Goal: Information Seeking & Learning: Learn about a topic

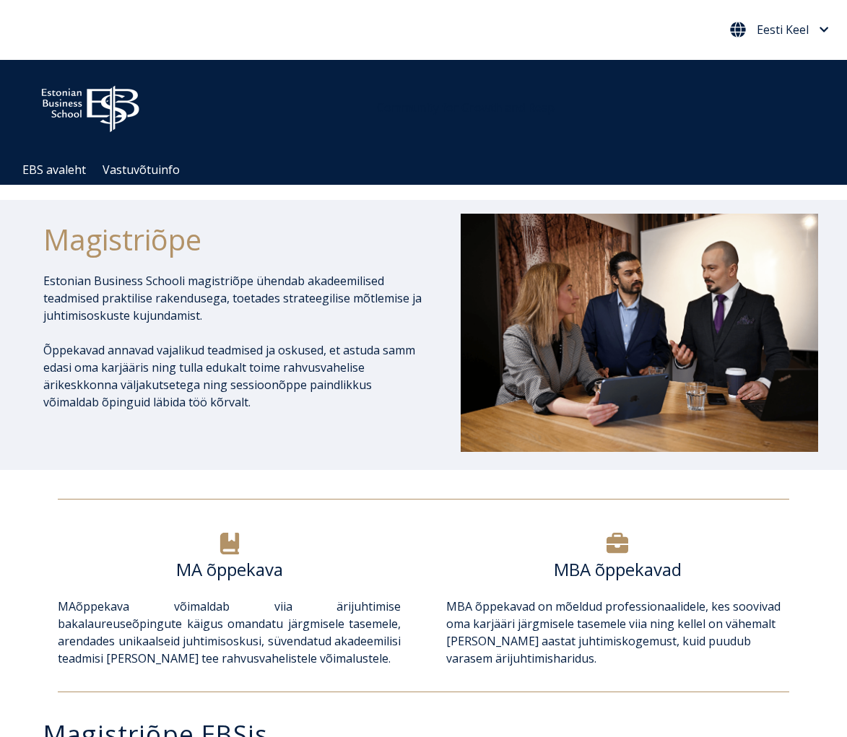
click at [822, 27] on icon "Eesti Keel" at bounding box center [824, 30] width 9 height 11
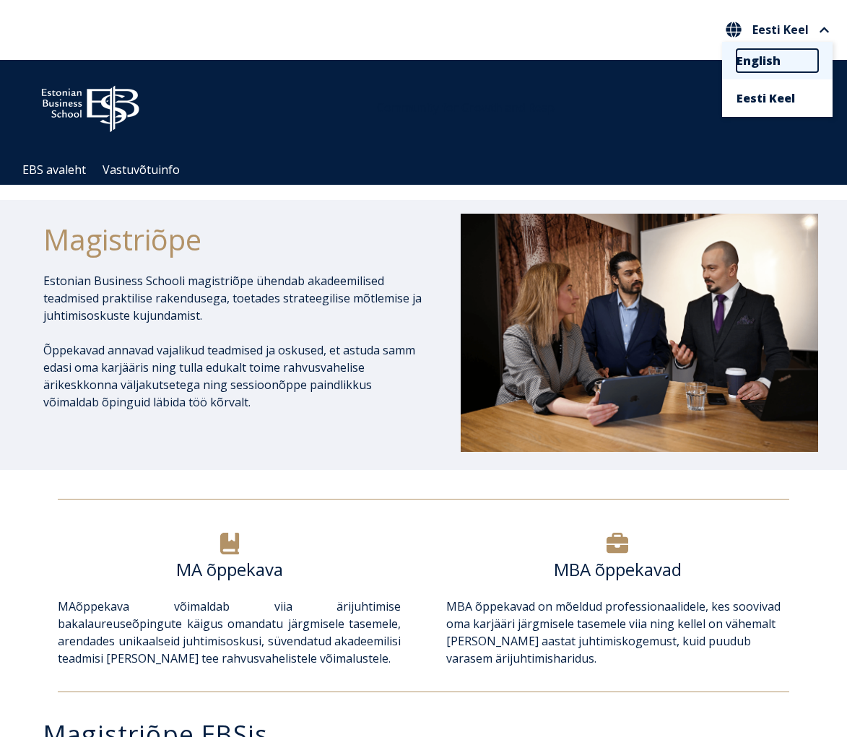
click at [768, 69] on link "English" at bounding box center [778, 60] width 82 height 23
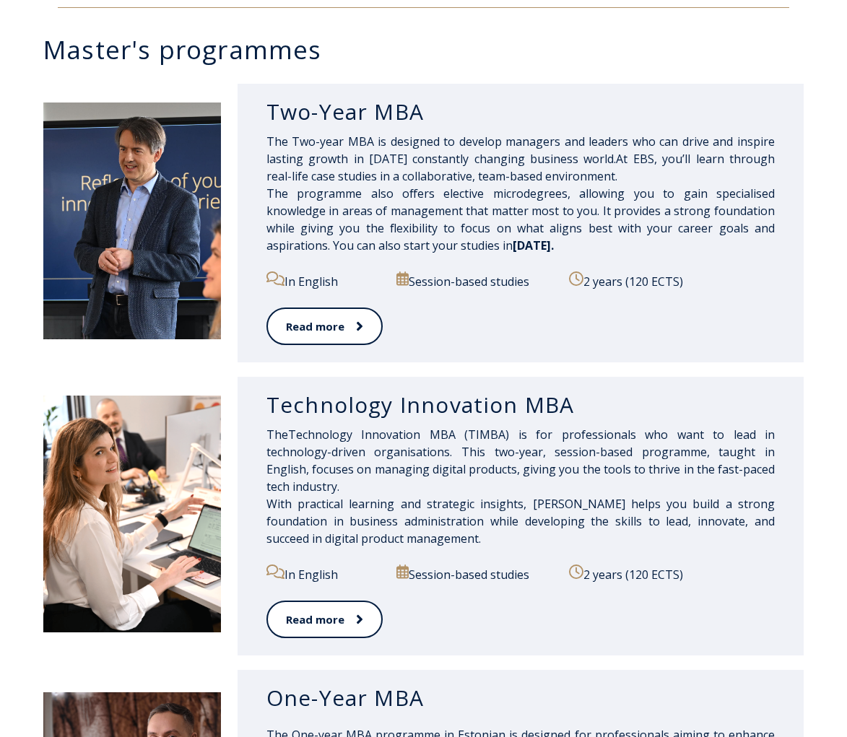
scroll to position [688, 0]
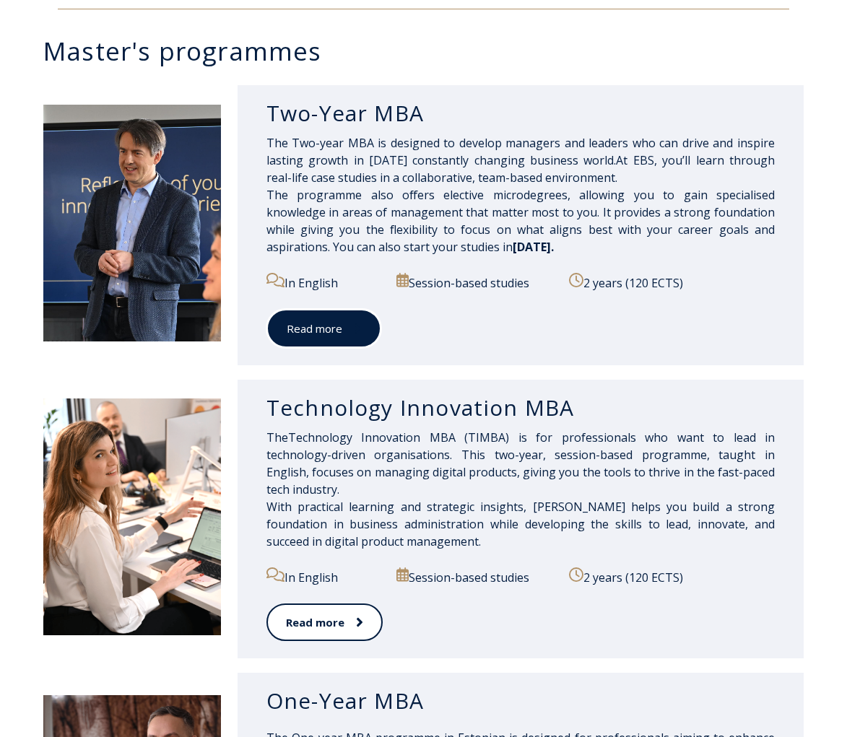
click at [345, 328] on span at bounding box center [351, 328] width 19 height 14
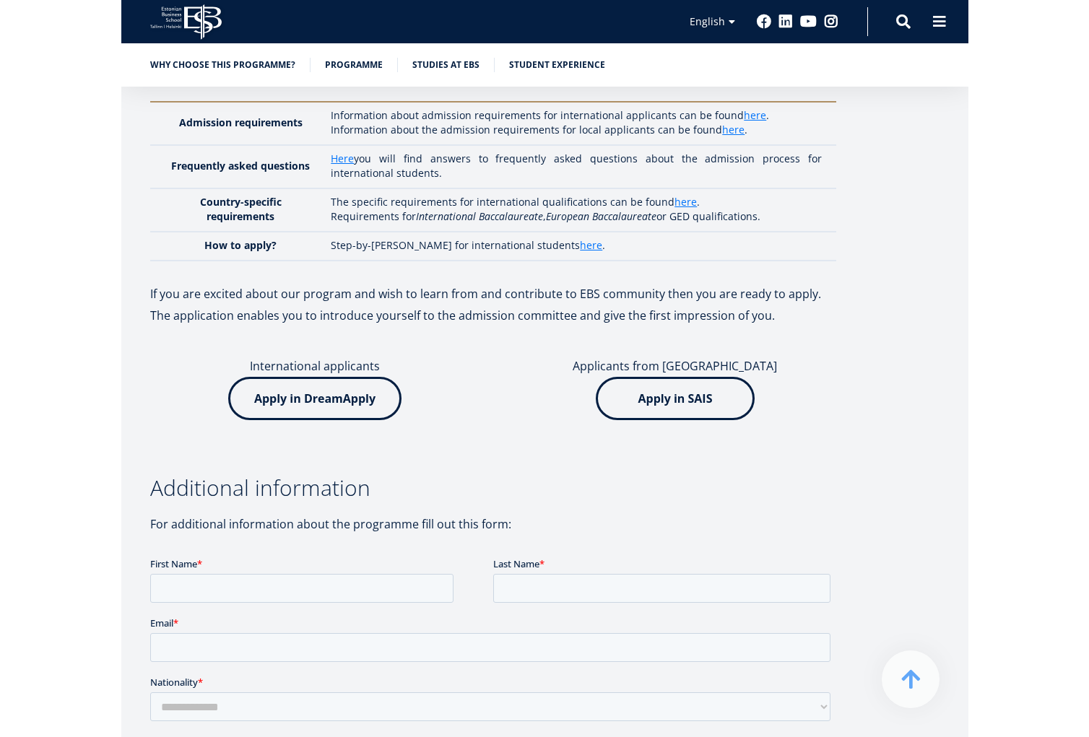
scroll to position [4360, 0]
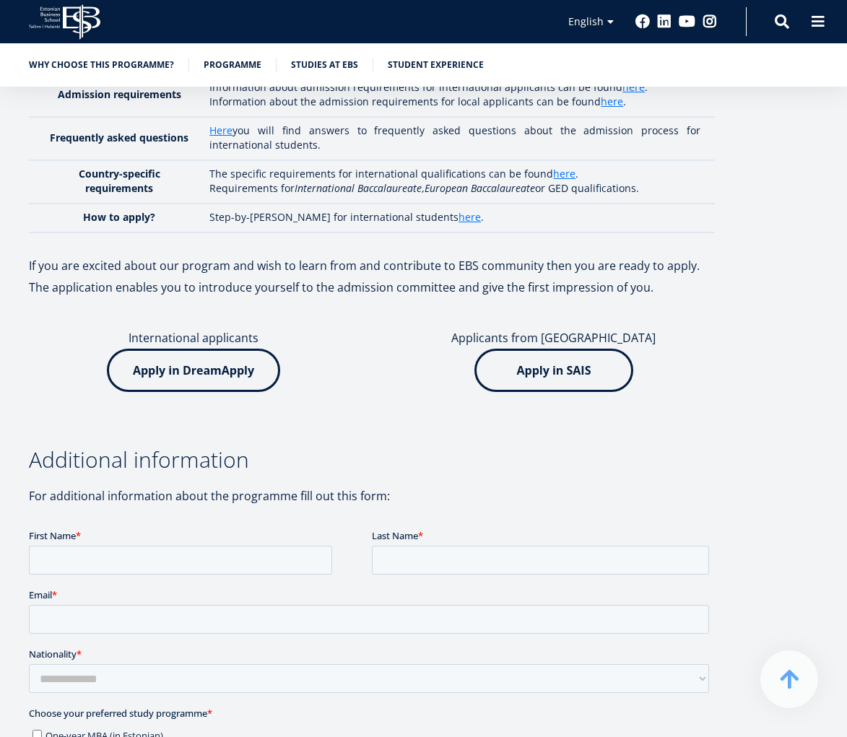
click at [235, 349] on img at bounding box center [193, 370] width 173 height 43
